Goal: Transaction & Acquisition: Purchase product/service

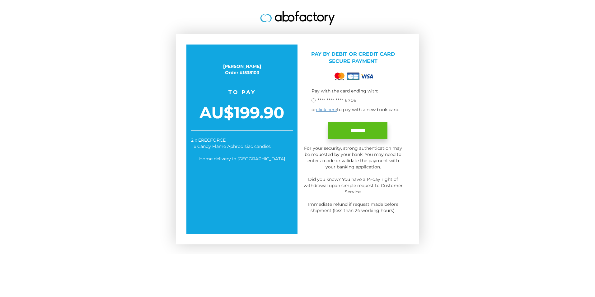
click at [361, 130] on input "********" at bounding box center [357, 130] width 59 height 17
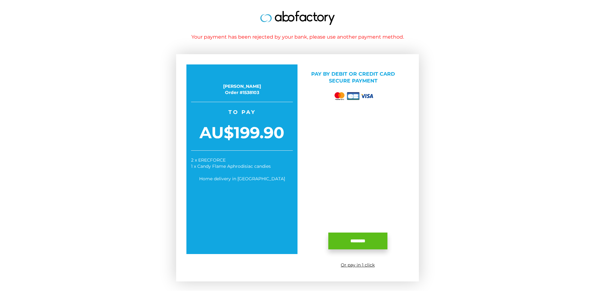
click at [361, 240] on input "********" at bounding box center [357, 241] width 59 height 17
